Goal: Information Seeking & Learning: Learn about a topic

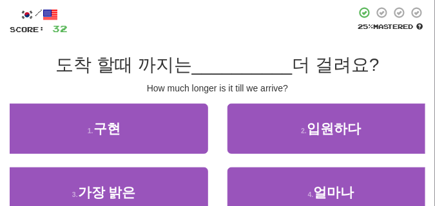
scroll to position [64, 0]
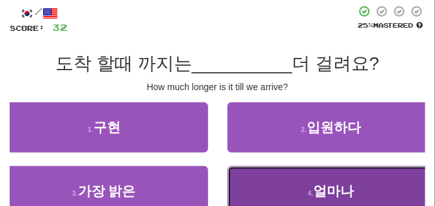
click at [332, 186] on span "얼마나" at bounding box center [334, 191] width 41 height 15
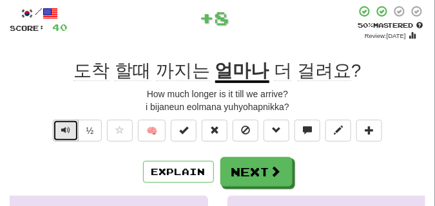
click at [66, 131] on span "Text-to-speech controls" at bounding box center [65, 130] width 9 height 9
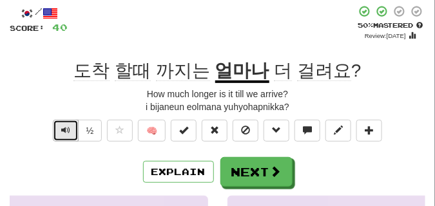
click at [66, 131] on span "Text-to-speech controls" at bounding box center [65, 130] width 9 height 9
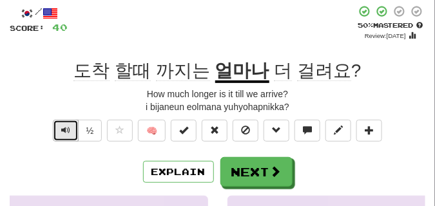
click at [74, 133] on button "Text-to-speech controls" at bounding box center [66, 131] width 26 height 22
click at [69, 132] on span "Text-to-speech controls" at bounding box center [65, 130] width 9 height 9
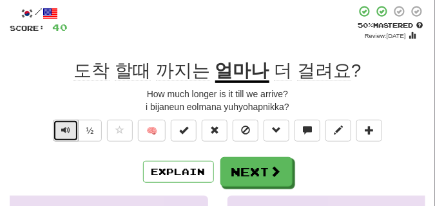
click at [69, 132] on span "Text-to-speech controls" at bounding box center [65, 130] width 9 height 9
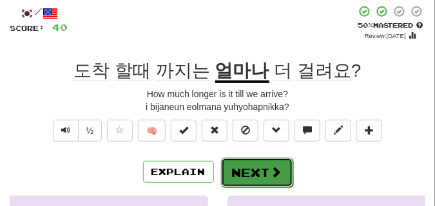
click at [254, 164] on button "Next" at bounding box center [257, 173] width 72 height 30
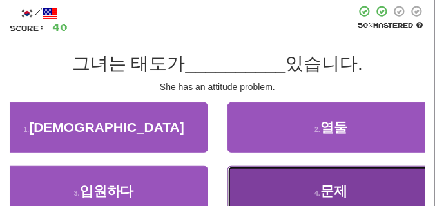
click at [301, 191] on button "4 . 문제" at bounding box center [331, 191] width 208 height 50
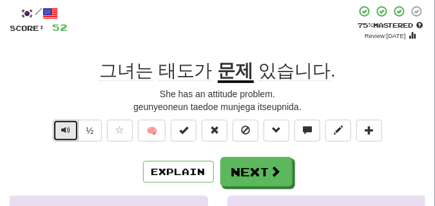
click at [67, 129] on span "Text-to-speech controls" at bounding box center [65, 130] width 9 height 9
click at [70, 108] on div "geunyeoneun taedoe munjega itseupnida." at bounding box center [217, 106] width 415 height 13
click at [64, 129] on span "Text-to-speech controls" at bounding box center [65, 130] width 9 height 9
click at [65, 109] on div "geunyeoneun taedoe munjega itseupnida." at bounding box center [217, 106] width 415 height 13
click at [61, 135] on button "Text-to-speech controls" at bounding box center [66, 131] width 26 height 22
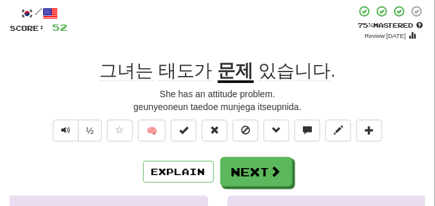
click at [67, 108] on div "geunyeoneun taedoe munjega itseupnida." at bounding box center [217, 106] width 415 height 13
click at [62, 133] on span "Text-to-speech controls" at bounding box center [65, 130] width 9 height 9
click at [68, 108] on div "geunyeoneun taedoe munjega itseupnida." at bounding box center [217, 106] width 415 height 13
click at [61, 128] on span "Text-to-speech controls" at bounding box center [65, 130] width 9 height 9
click at [65, 102] on div "geunyeoneun taedoe munjega itseupnida." at bounding box center [217, 106] width 415 height 13
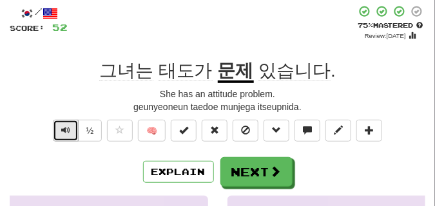
click at [63, 127] on span "Text-to-speech controls" at bounding box center [65, 130] width 9 height 9
click at [64, 115] on div "/ Score: 52 + 12 75 % Mastered Review: 2025-09-20 그녀는 태도가 문제 있습니다 . She has an …" at bounding box center [217, 188] width 415 height 366
click at [64, 124] on button "Text-to-speech controls" at bounding box center [66, 131] width 26 height 22
click at [66, 111] on div "geunyeoneun taedoe munjega itseupnida." at bounding box center [217, 106] width 415 height 13
click at [66, 128] on span "Text-to-speech controls" at bounding box center [65, 130] width 9 height 9
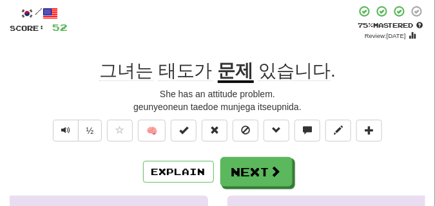
click at [68, 111] on div "geunyeoneun taedoe munjega itseupnida." at bounding box center [217, 106] width 415 height 13
click at [61, 133] on span "Text-to-speech controls" at bounding box center [65, 130] width 9 height 9
click at [219, 130] on span at bounding box center [214, 130] width 9 height 9
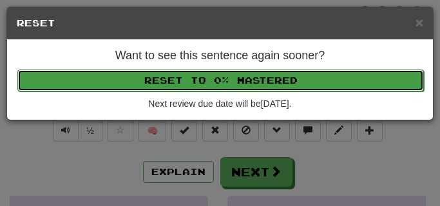
click at [214, 75] on button "Reset to 0% Mastered" at bounding box center [220, 81] width 406 height 22
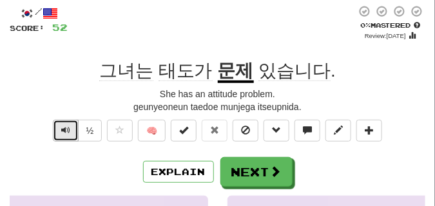
click at [60, 133] on button "Text-to-speech controls" at bounding box center [66, 131] width 26 height 22
click at [62, 132] on span "Text-to-speech controls" at bounding box center [65, 130] width 9 height 9
click at [64, 130] on span "Text-to-speech controls" at bounding box center [65, 130] width 9 height 9
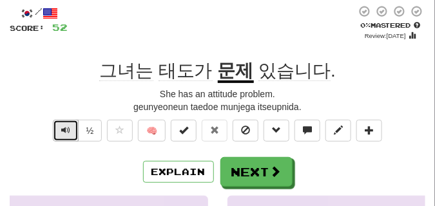
click at [64, 130] on span "Text-to-speech controls" at bounding box center [65, 130] width 9 height 9
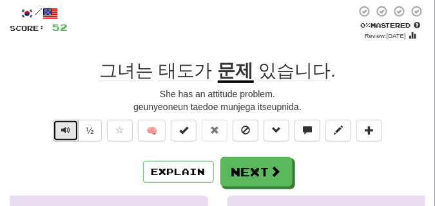
click at [64, 130] on span "Text-to-speech controls" at bounding box center [65, 130] width 9 height 9
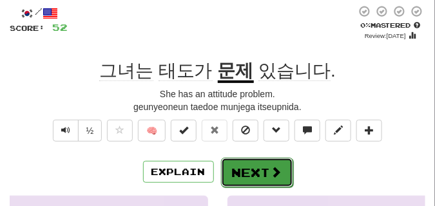
click at [239, 166] on button "Next" at bounding box center [257, 173] width 72 height 30
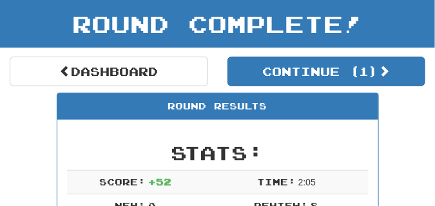
scroll to position [57, 0]
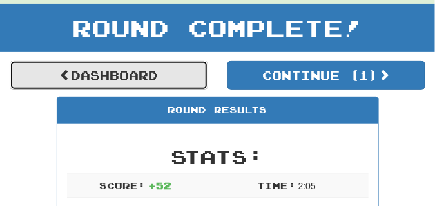
click at [176, 86] on link "Dashboard" at bounding box center [109, 76] width 198 height 30
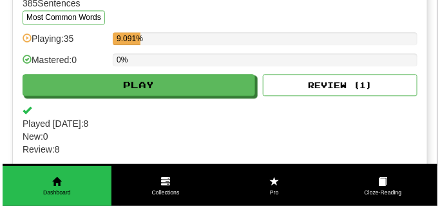
scroll to position [515, 0]
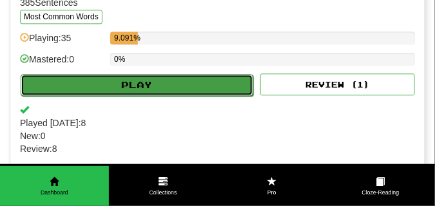
click at [211, 96] on button "Play" at bounding box center [137, 85] width 232 height 22
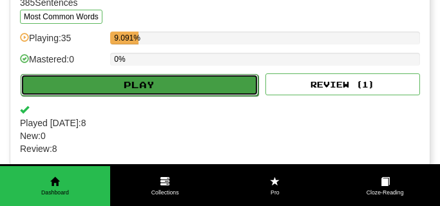
select select "**"
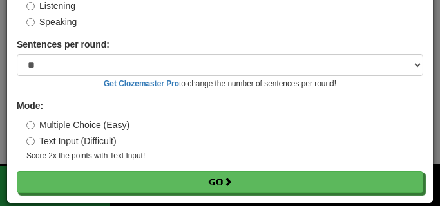
scroll to position [109, 0]
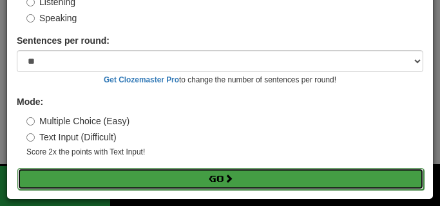
click at [162, 178] on button "Go" at bounding box center [220, 179] width 406 height 22
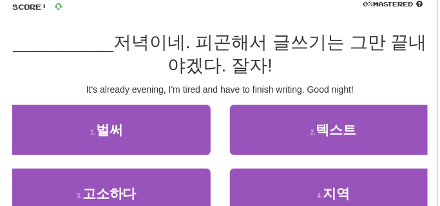
scroll to position [97, 0]
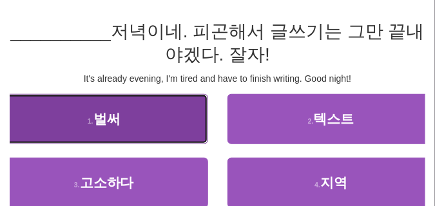
click at [127, 125] on button "1 . 벌써" at bounding box center [104, 119] width 208 height 50
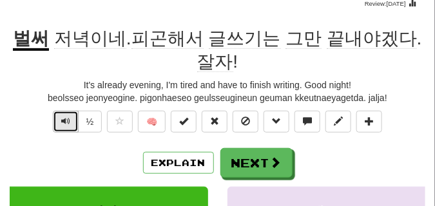
click at [67, 123] on span "Text-to-speech controls" at bounding box center [65, 121] width 9 height 9
click at [66, 126] on span "Text-to-speech controls" at bounding box center [65, 121] width 9 height 9
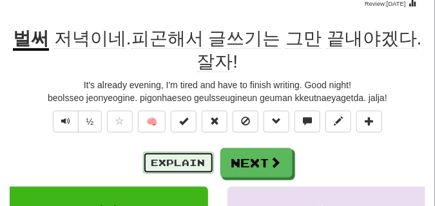
click at [197, 167] on button "Explain" at bounding box center [178, 163] width 71 height 22
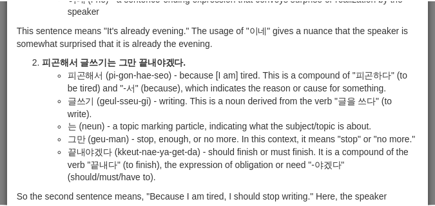
scroll to position [0, 0]
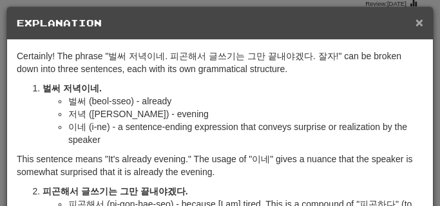
click at [417, 21] on span "×" at bounding box center [419, 22] width 8 height 15
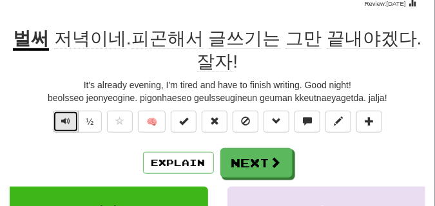
click at [65, 124] on span "Text-to-speech controls" at bounding box center [65, 121] width 9 height 9
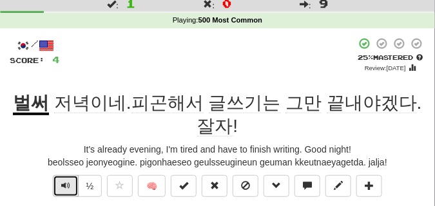
scroll to position [64, 0]
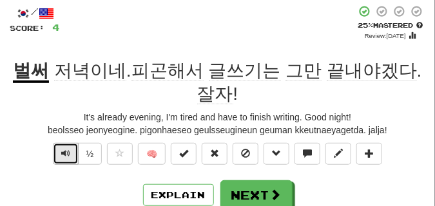
click at [67, 151] on span "Text-to-speech controls" at bounding box center [65, 153] width 9 height 9
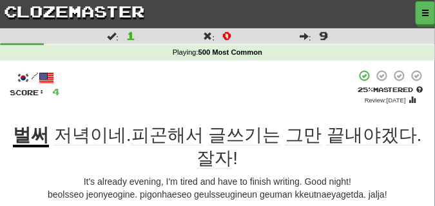
scroll to position [0, 0]
